Goal: Task Accomplishment & Management: Use online tool/utility

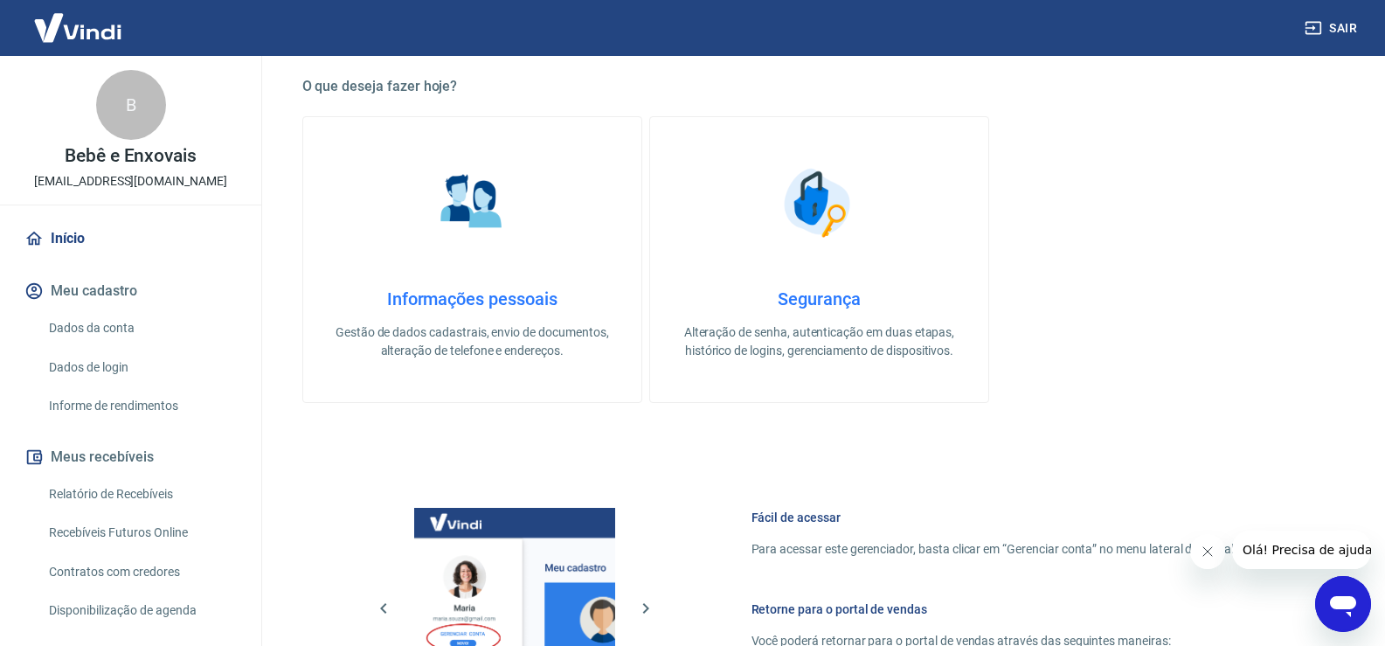
scroll to position [612, 0]
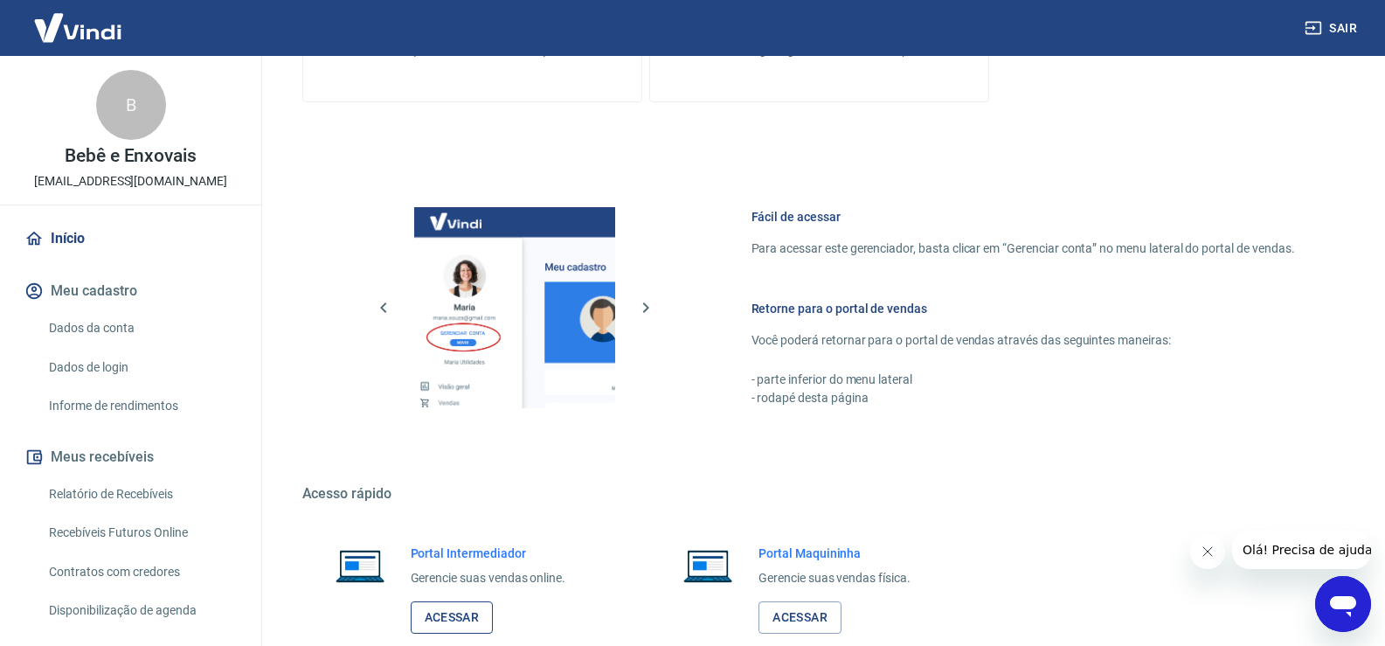
click at [482, 624] on link "Acessar" at bounding box center [452, 617] width 83 height 32
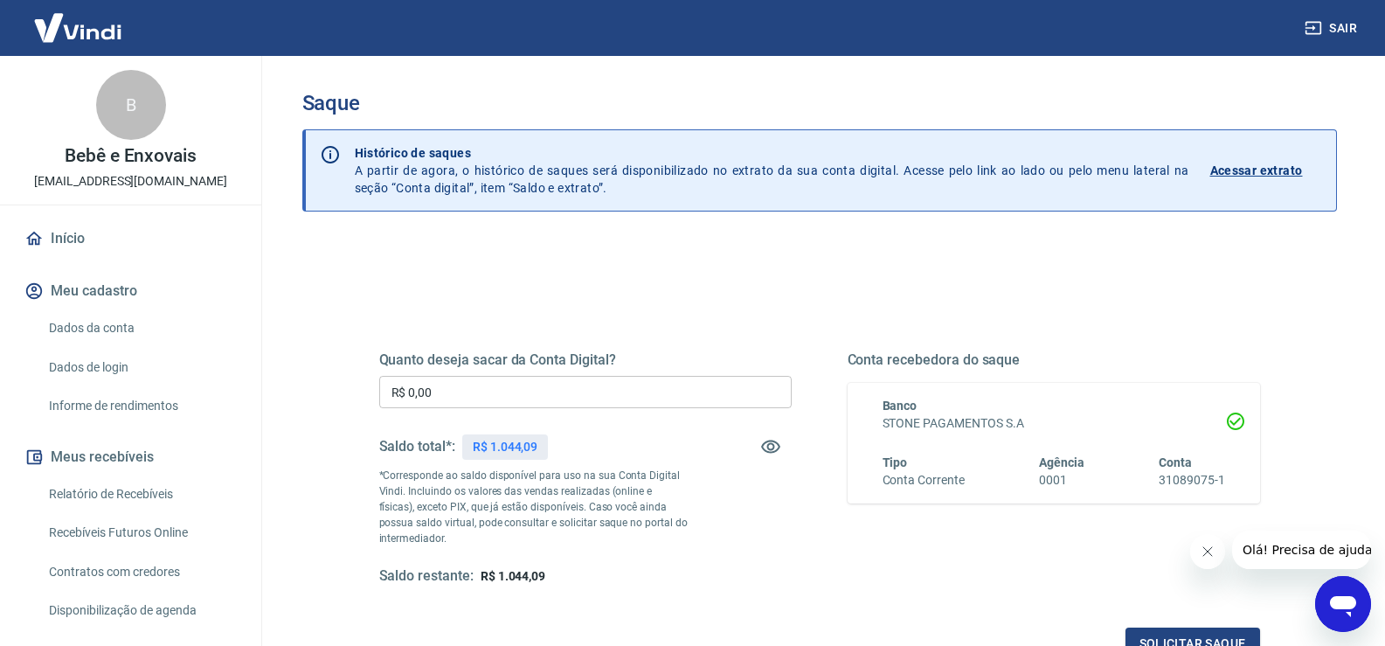
click at [575, 386] on input "R$ 0,00" at bounding box center [585, 392] width 413 height 32
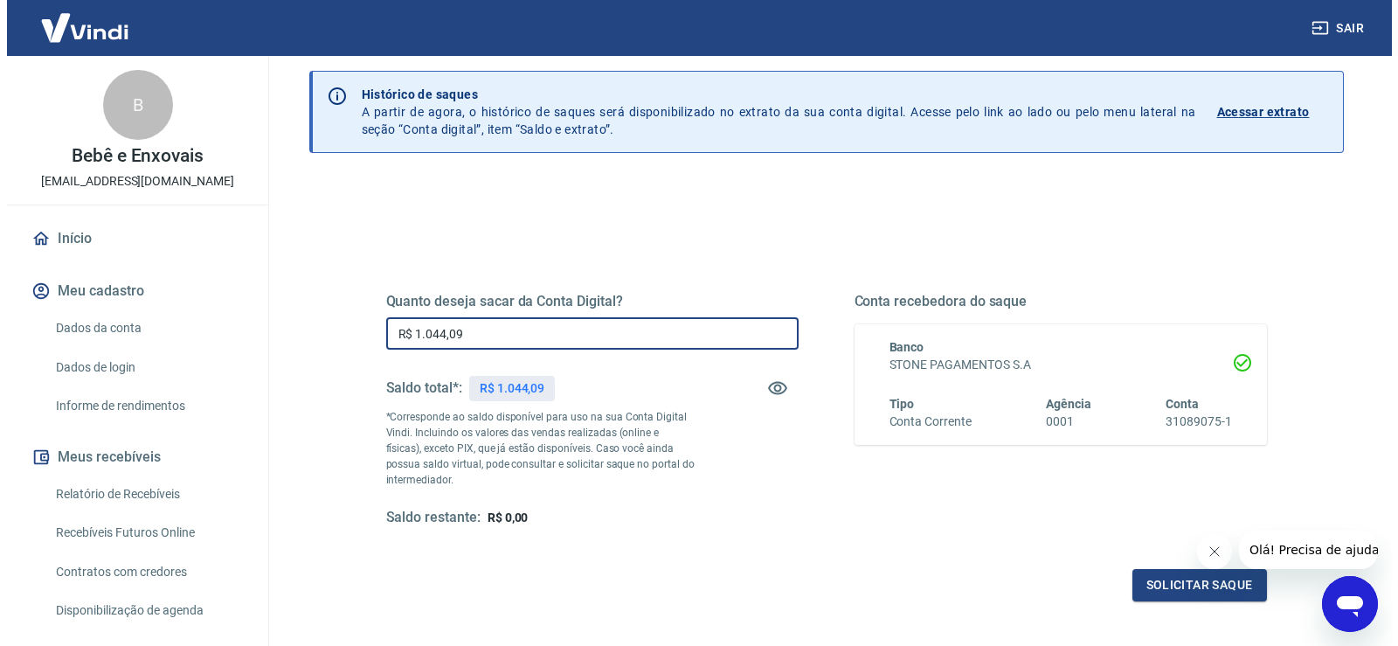
scroll to position [87, 0]
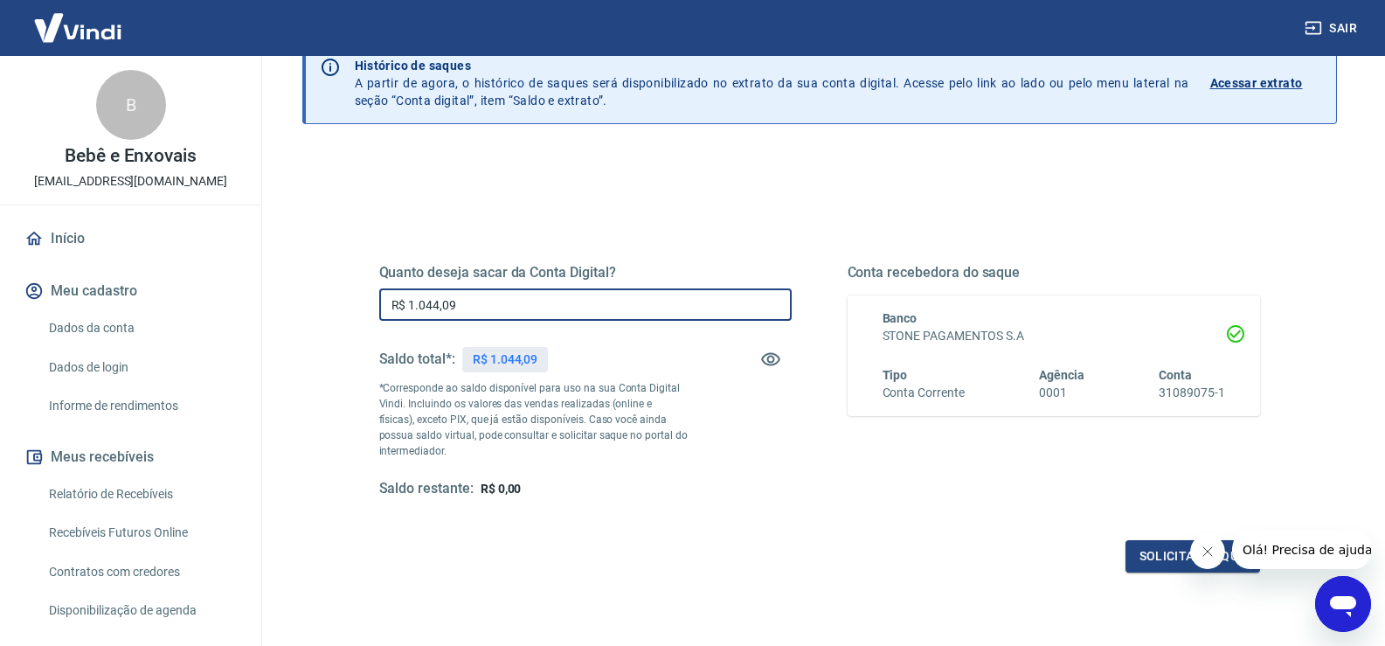
type input "R$ 1.044,09"
click at [1210, 555] on icon "Fechar mensagem da empresa" at bounding box center [1207, 551] width 14 height 14
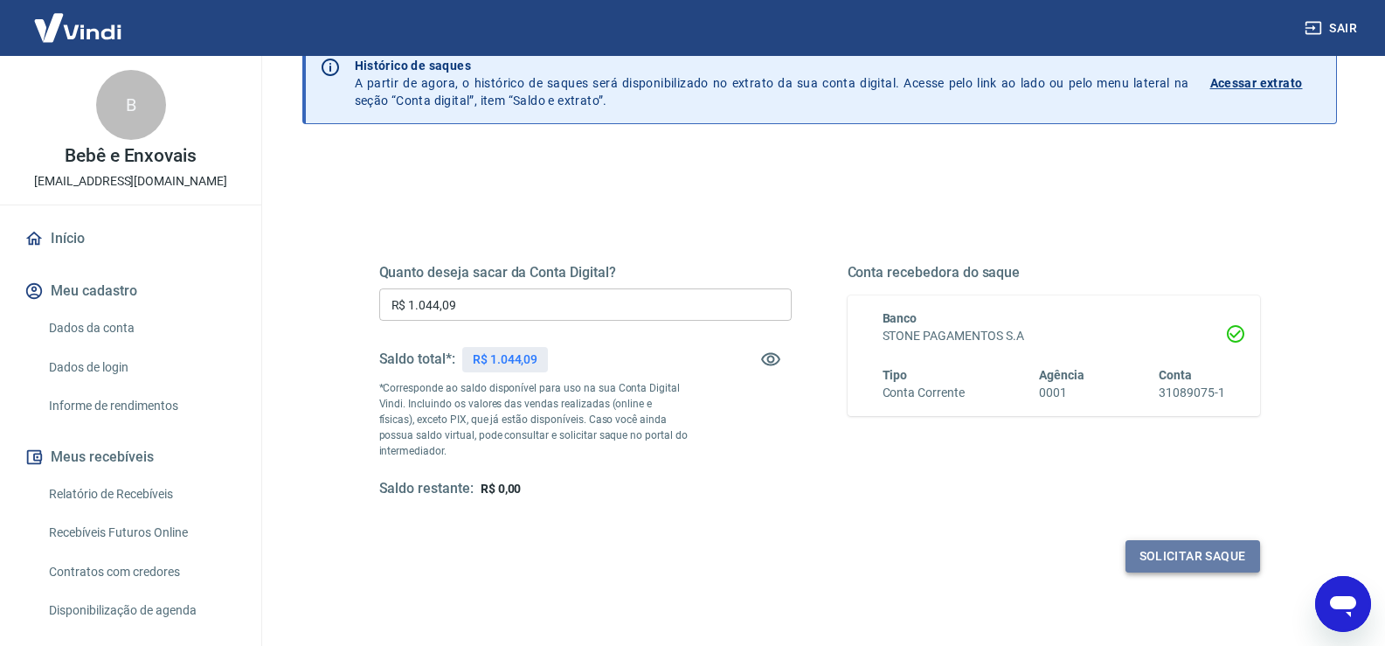
click at [1183, 554] on button "Solicitar saque" at bounding box center [1193, 556] width 135 height 32
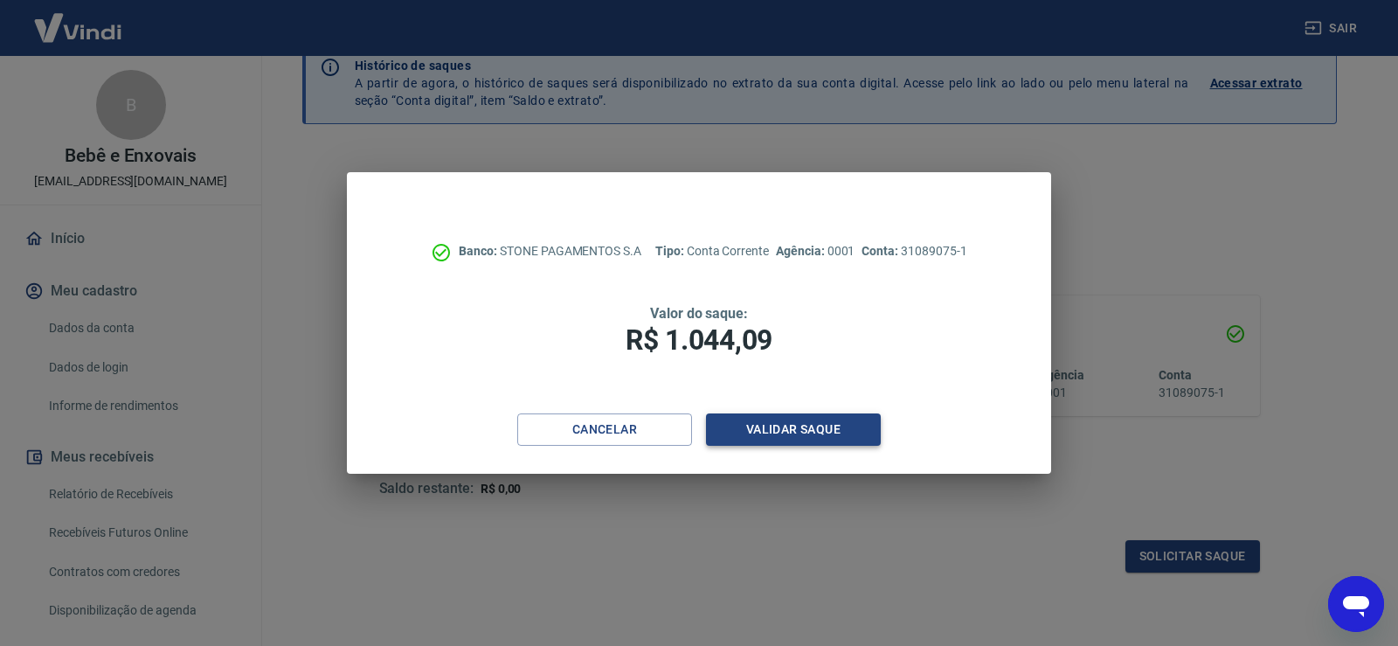
click at [822, 433] on button "Validar saque" at bounding box center [793, 429] width 175 height 32
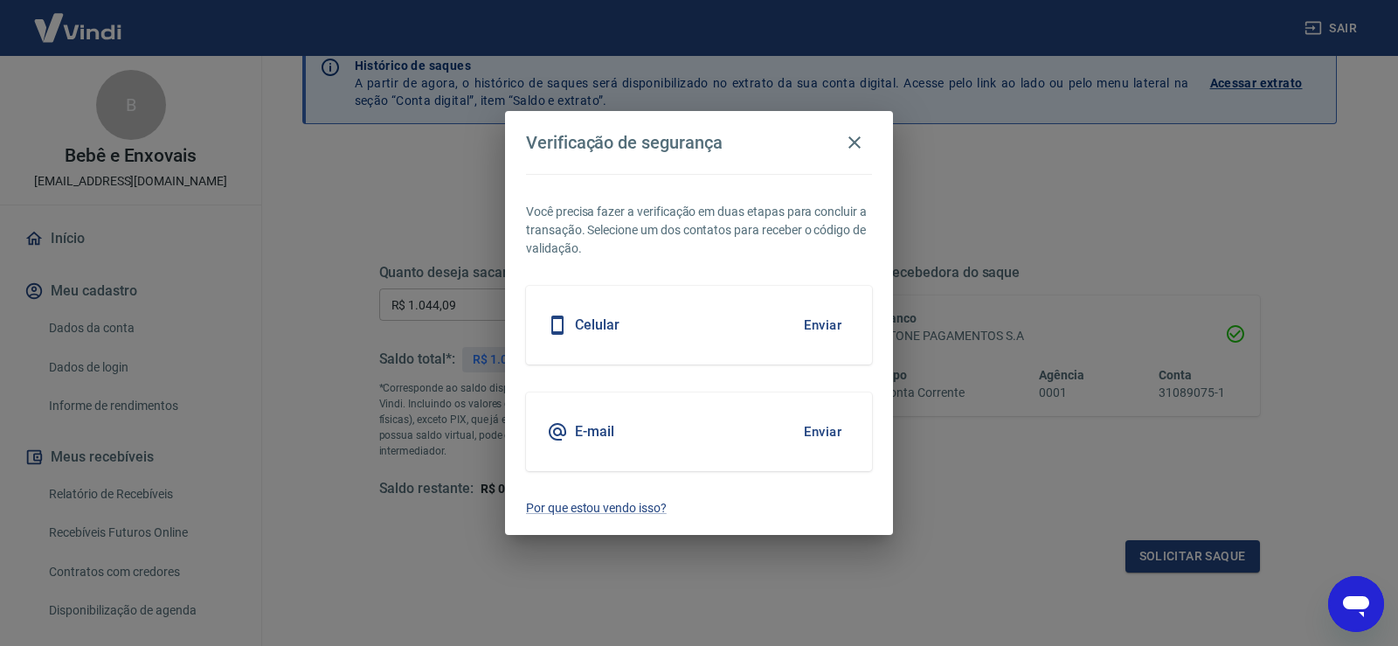
click at [837, 438] on button "Enviar" at bounding box center [822, 431] width 57 height 37
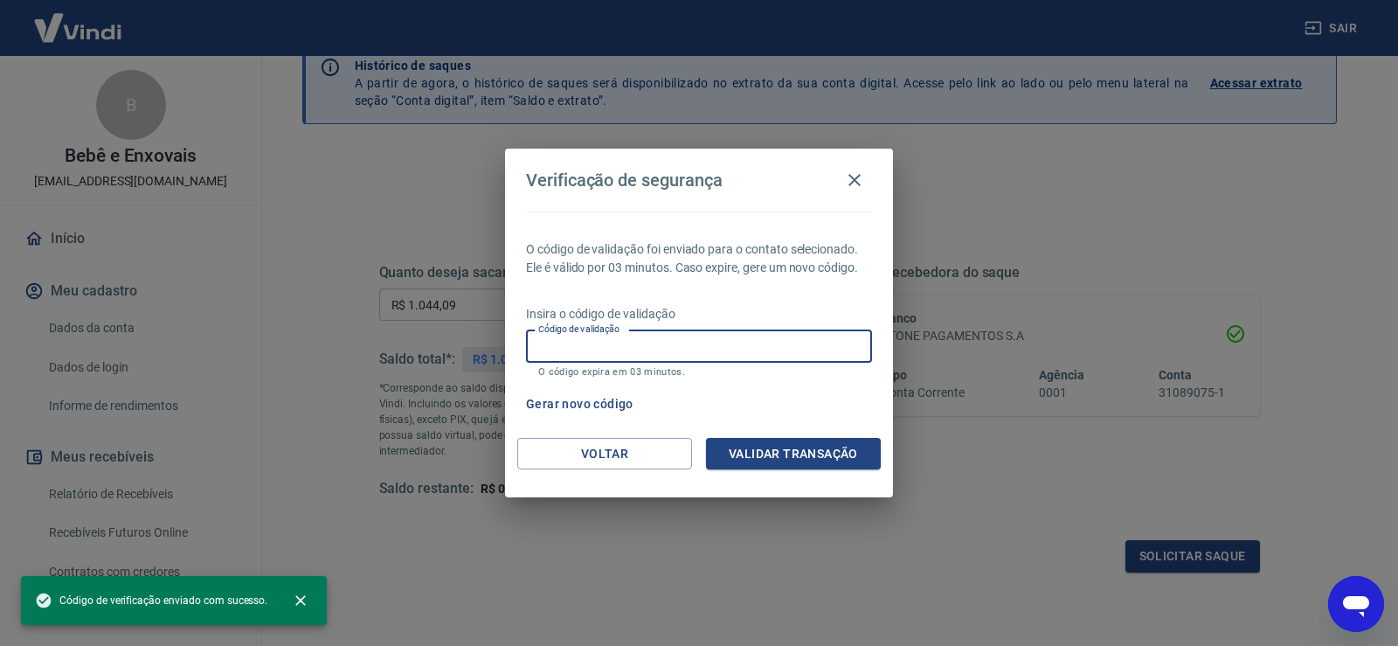
click at [641, 340] on input "Código de validação" at bounding box center [699, 346] width 346 height 32
paste input "254557"
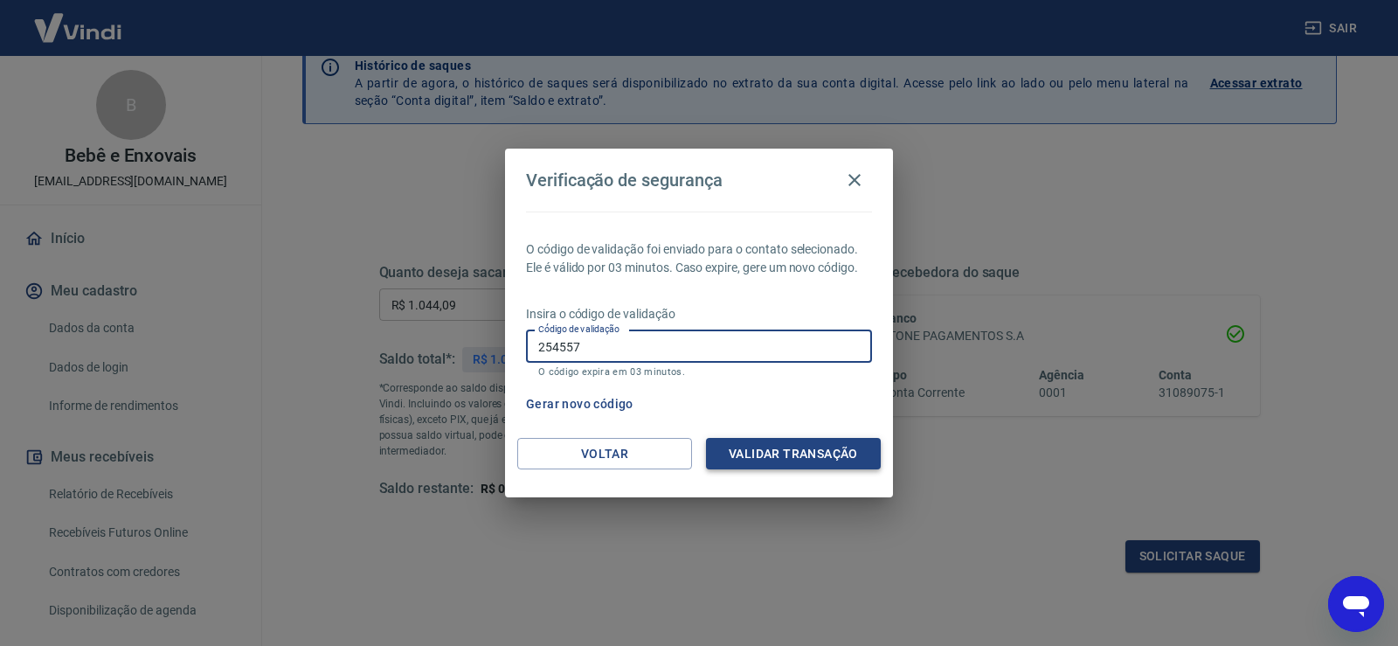
type input "254557"
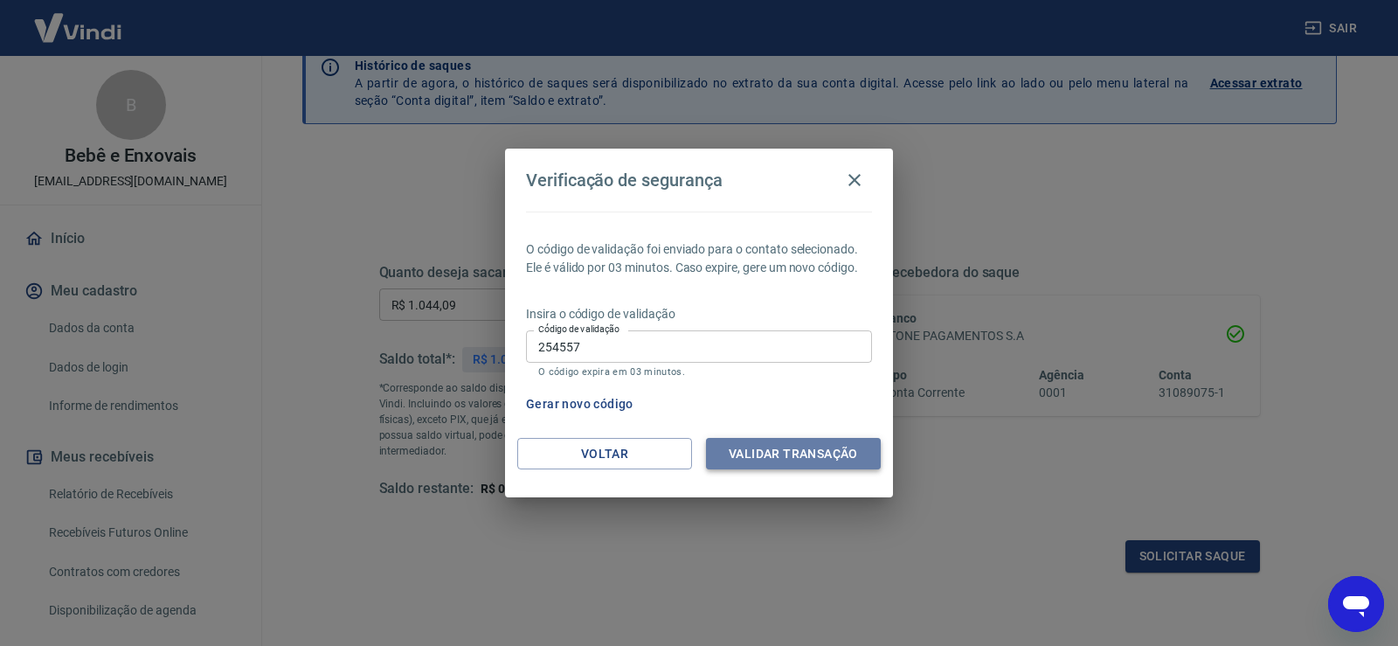
click at [798, 457] on button "Validar transação" at bounding box center [793, 454] width 175 height 32
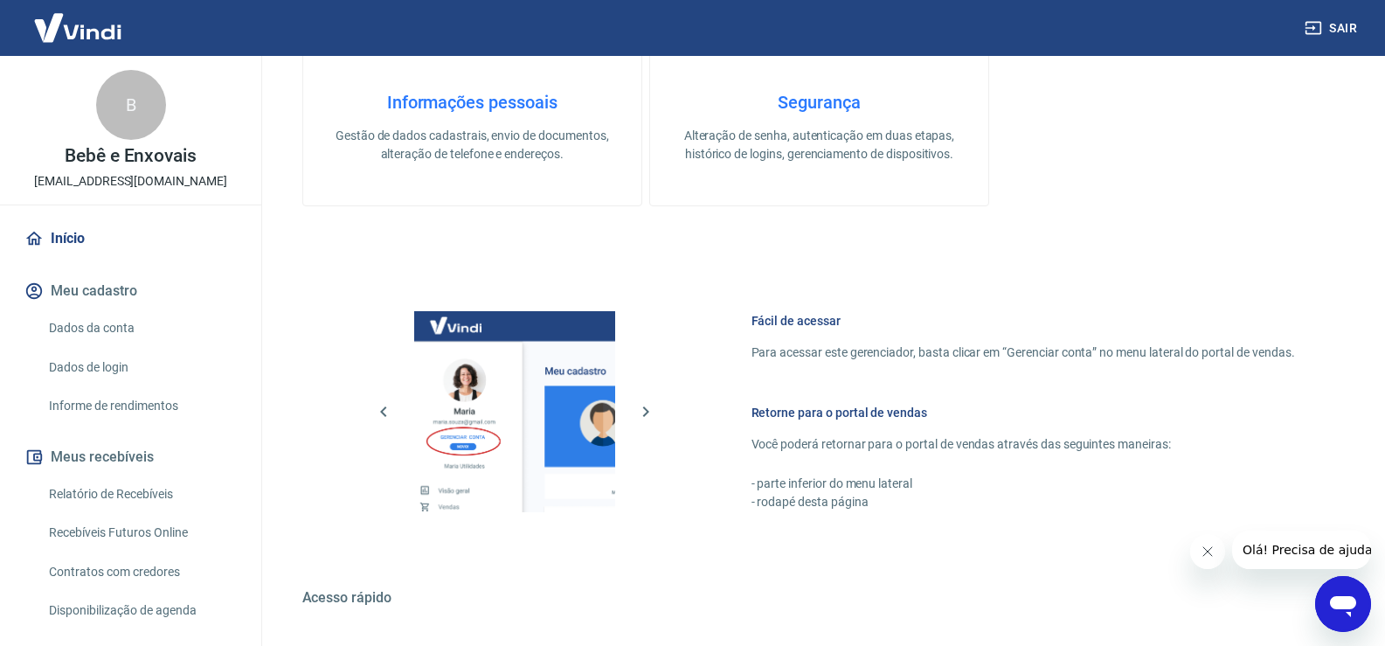
scroll to position [717, 0]
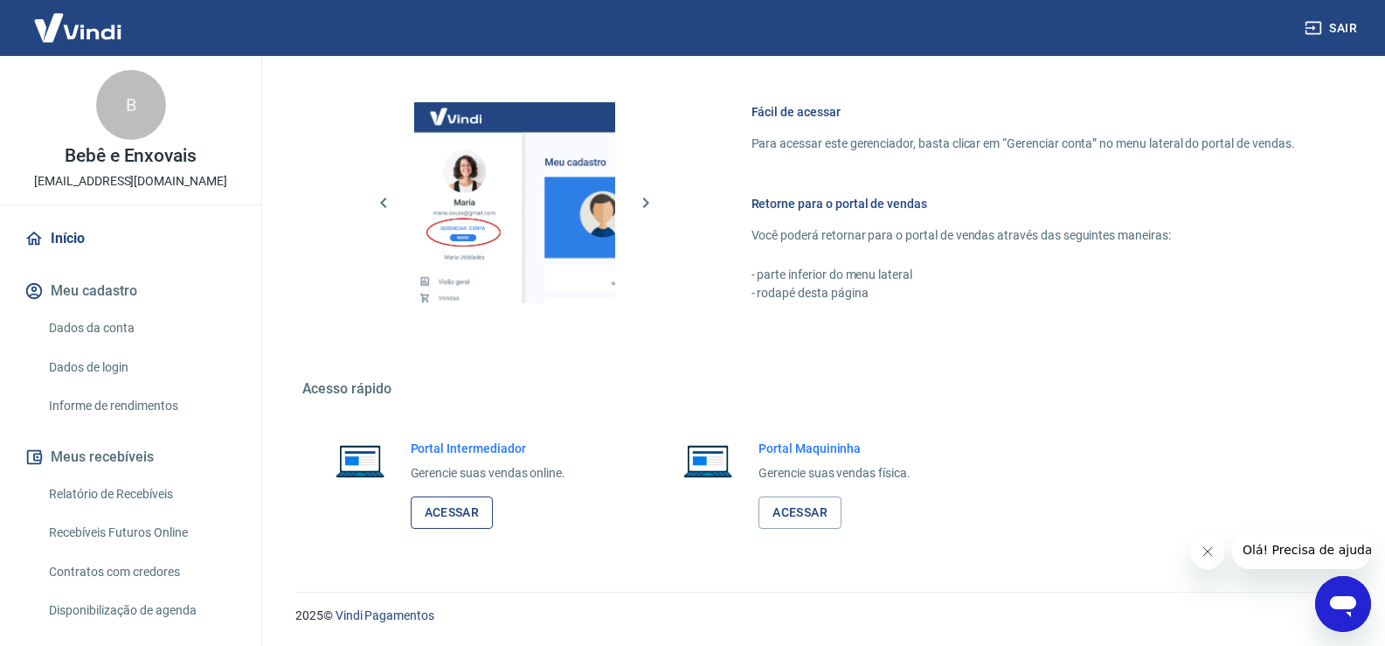
click at [477, 497] on link "Acessar" at bounding box center [452, 512] width 83 height 32
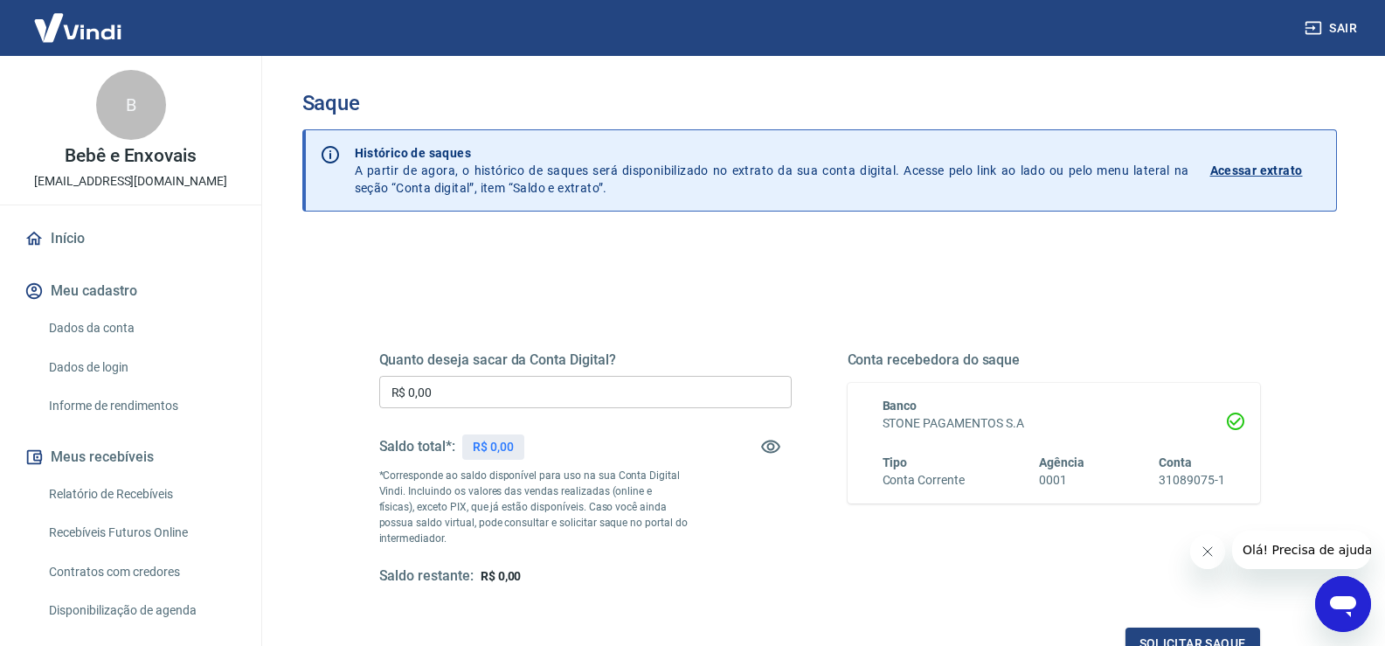
click at [1291, 168] on p "Acessar extrato" at bounding box center [1256, 170] width 93 height 17
